Goal: Navigation & Orientation: Understand site structure

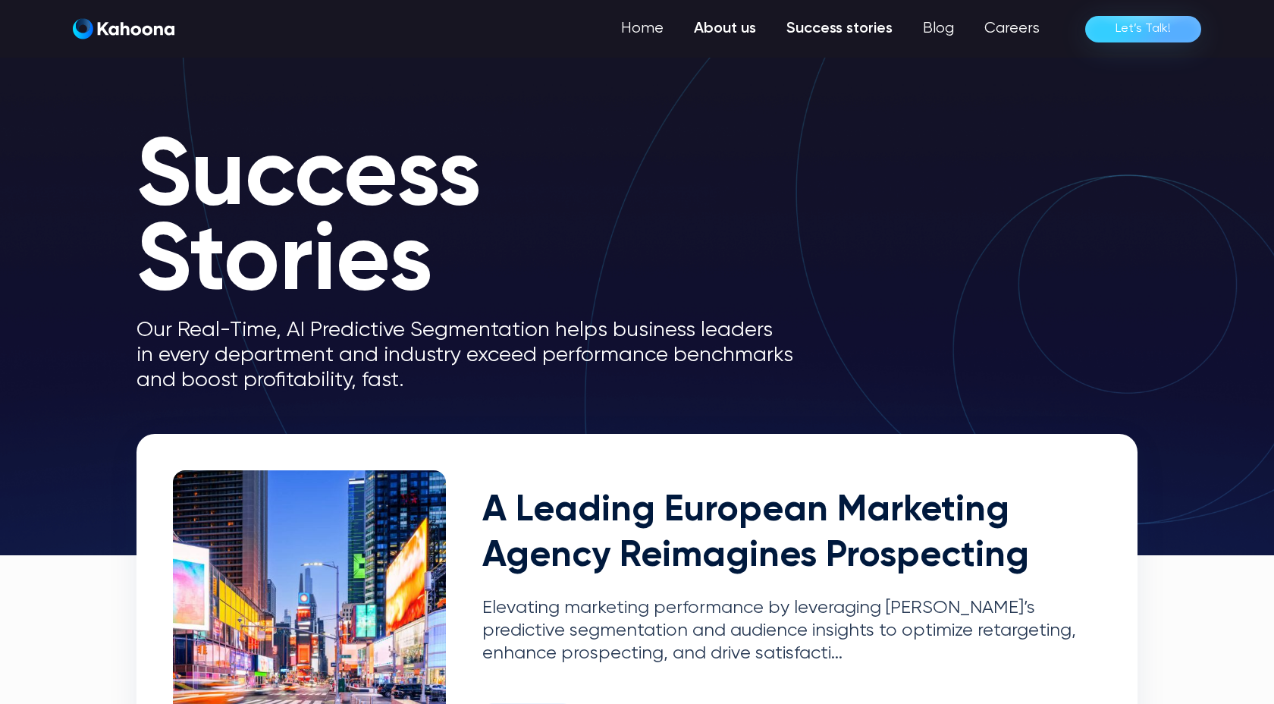
click at [719, 27] on link "About us" at bounding box center [725, 29] width 93 height 30
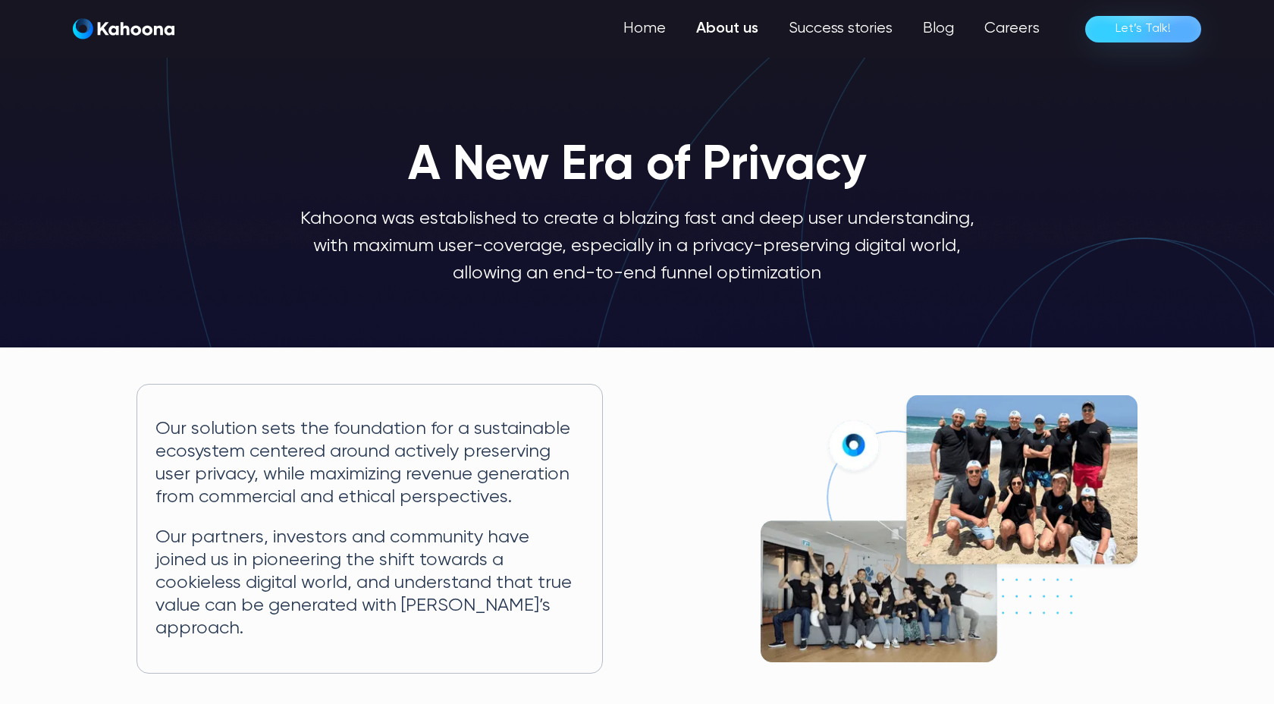
scroll to position [2, 0]
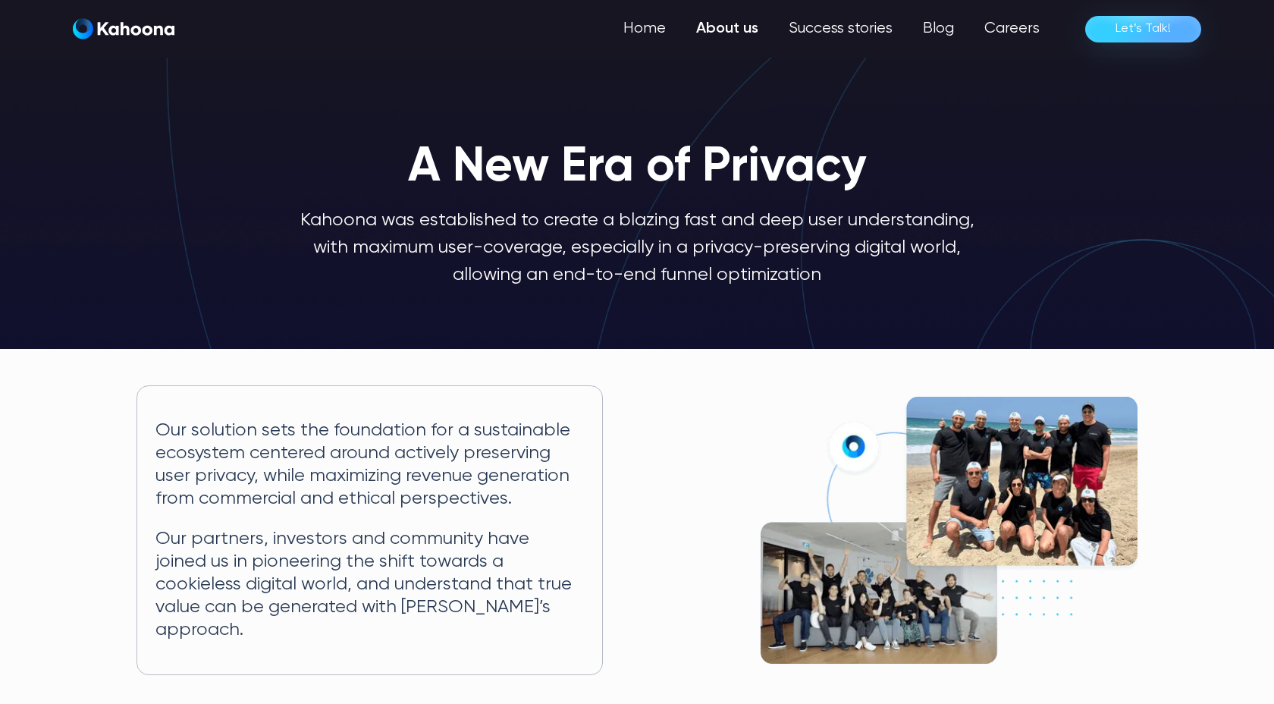
click at [130, 26] on img "home" at bounding box center [124, 28] width 102 height 21
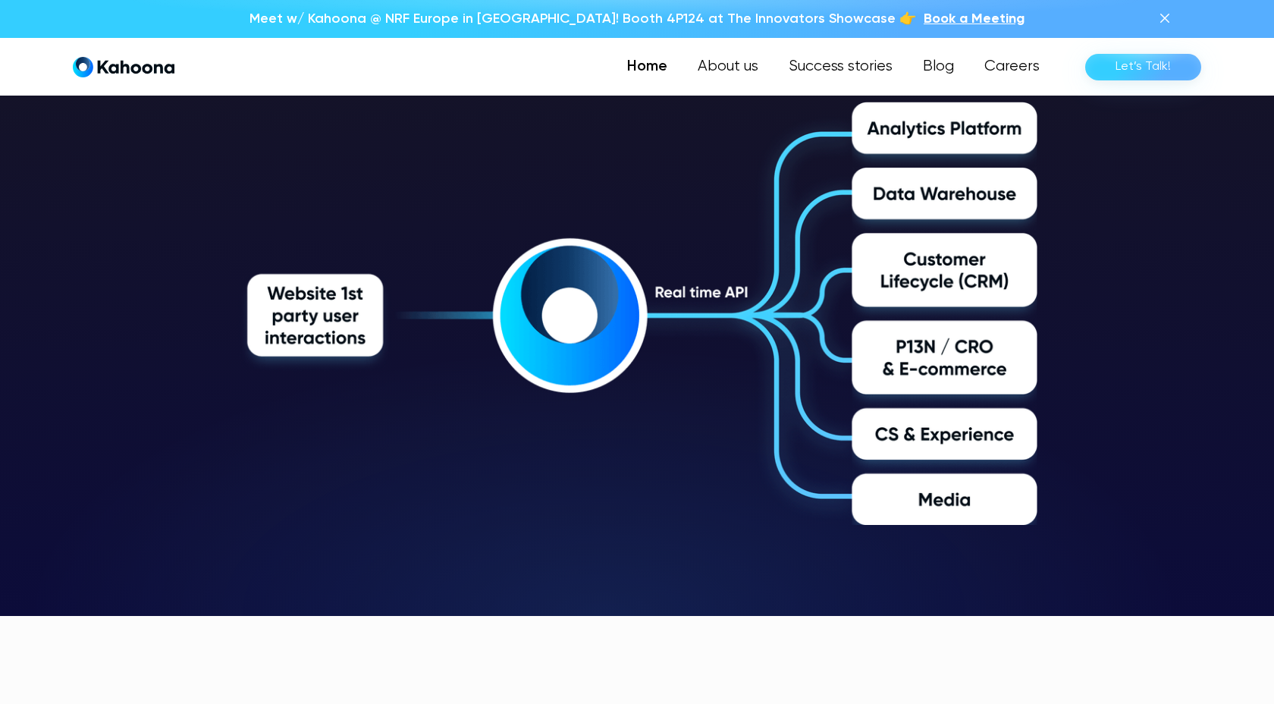
scroll to position [2611, 0]
